Goal: Go to known website: Access a specific website the user already knows

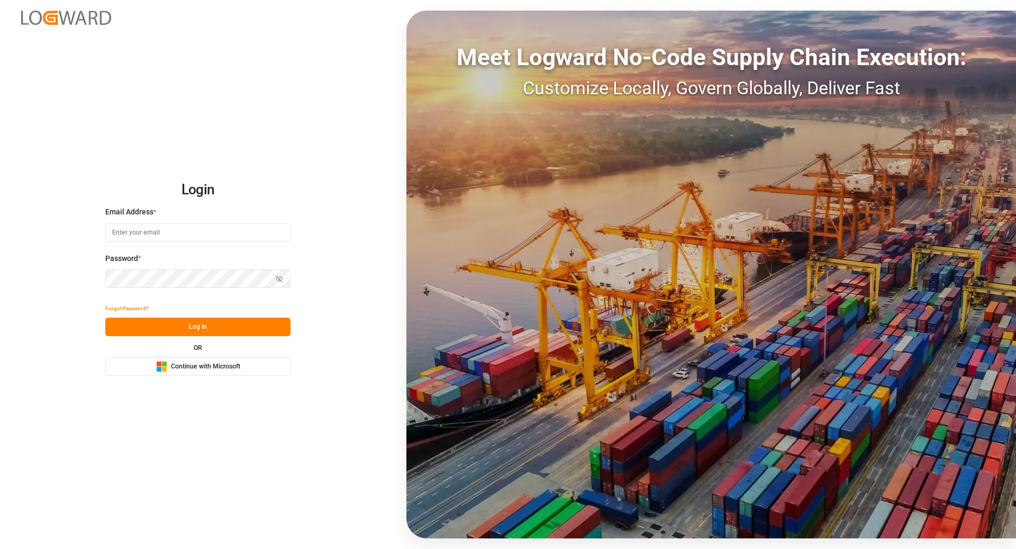
click at [208, 374] on button "Microsoft Logo Continue with Microsoft" at bounding box center [197, 366] width 185 height 19
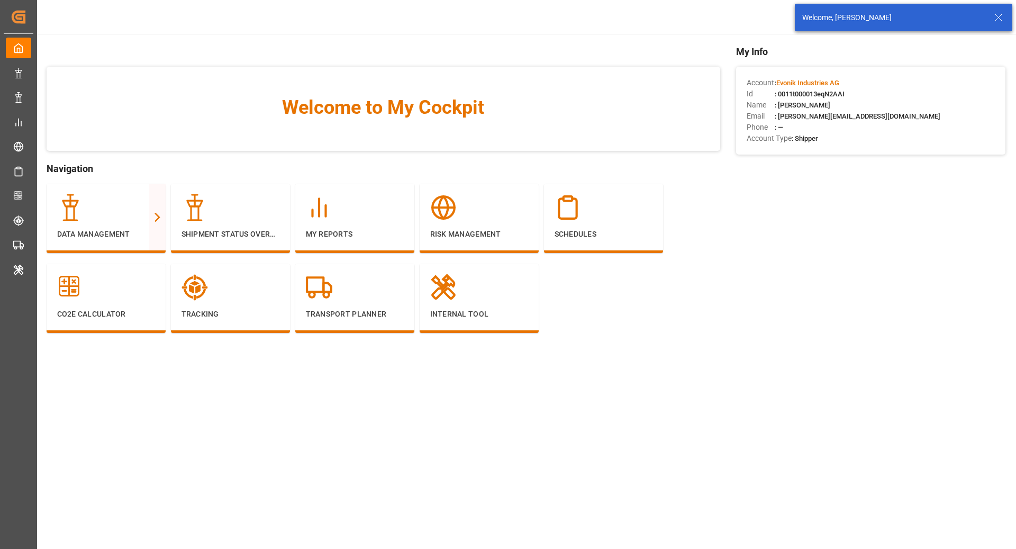
click at [1000, 16] on icon at bounding box center [998, 17] width 13 height 13
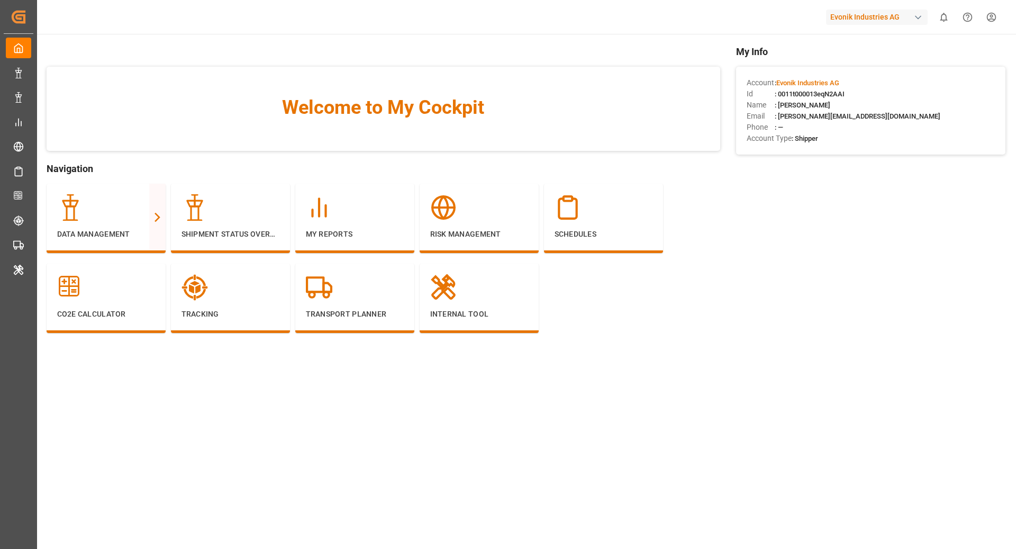
click at [914, 11] on div "Evonik Industries AG" at bounding box center [877, 17] width 102 height 15
type input "lode"
click at [892, 77] on div "LA LODEC Asia LODECAsi-5PDP" at bounding box center [879, 72] width 180 height 24
